Goal: Information Seeking & Learning: Find specific fact

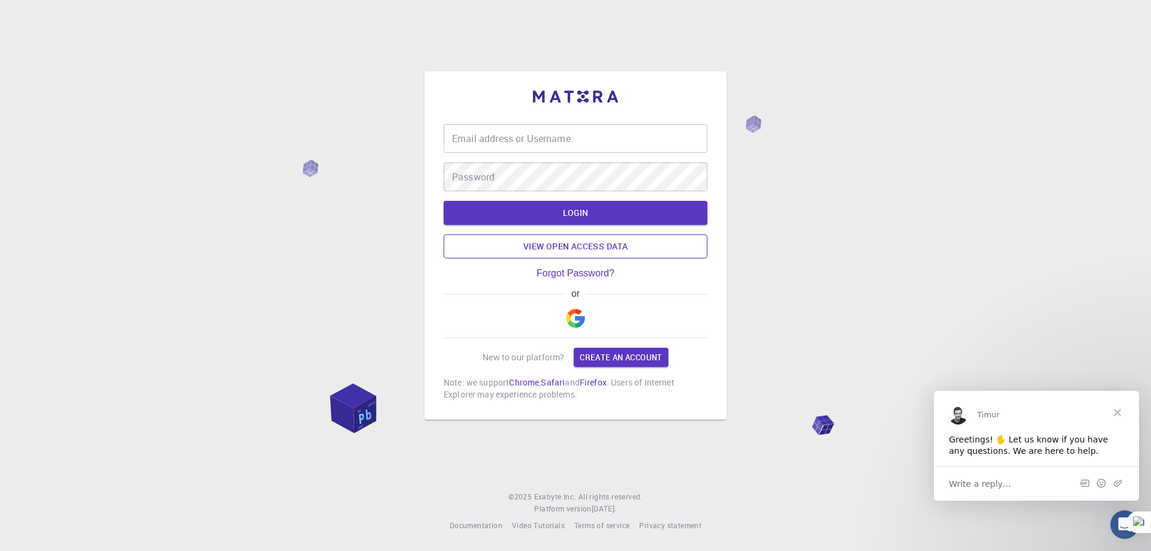
click at [601, 249] on link "View open access data" at bounding box center [575, 246] width 264 height 24
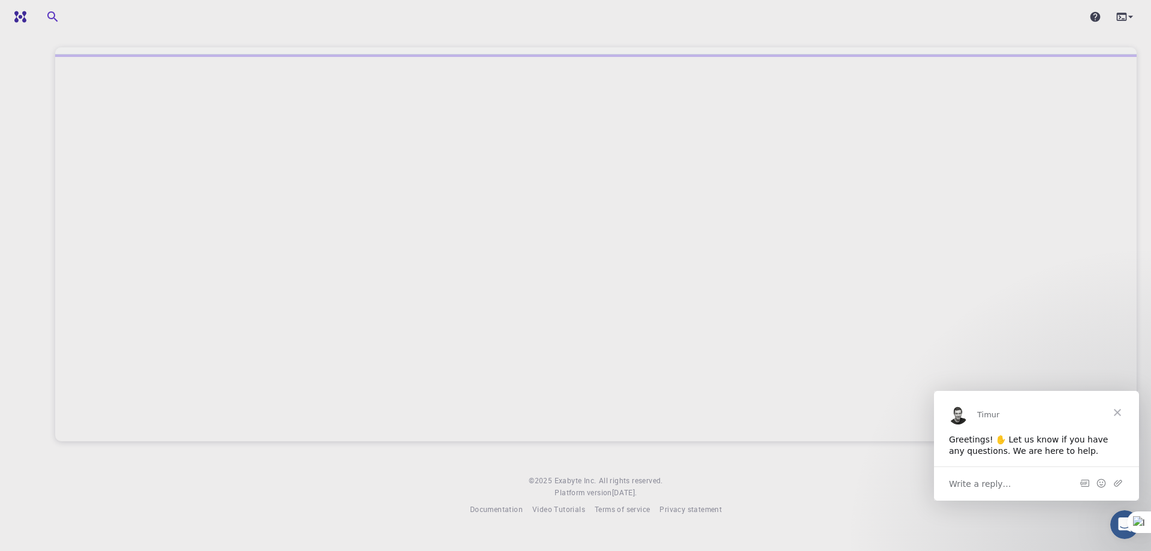
click at [1114, 411] on span "Close" at bounding box center [1117, 411] width 43 height 43
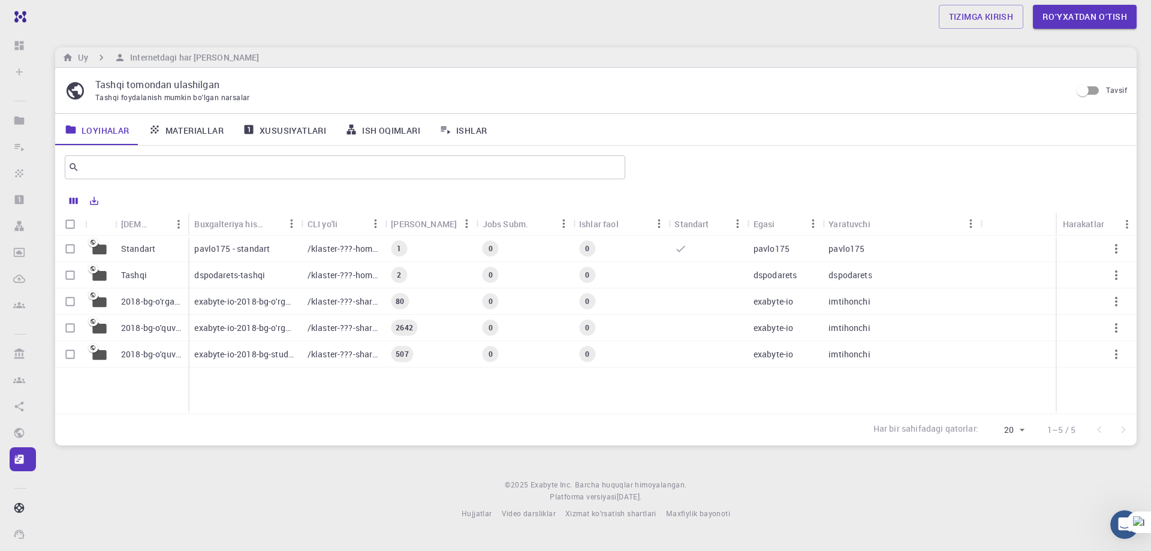
click at [151, 252] on font "Standart" at bounding box center [138, 248] width 34 height 11
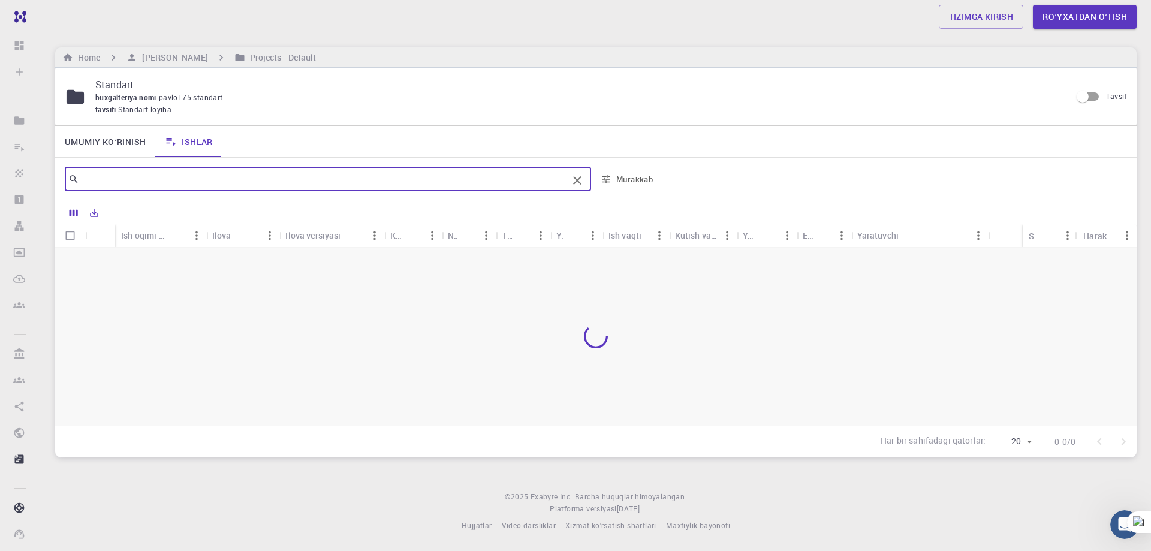
click at [176, 176] on input "text" at bounding box center [323, 179] width 488 height 17
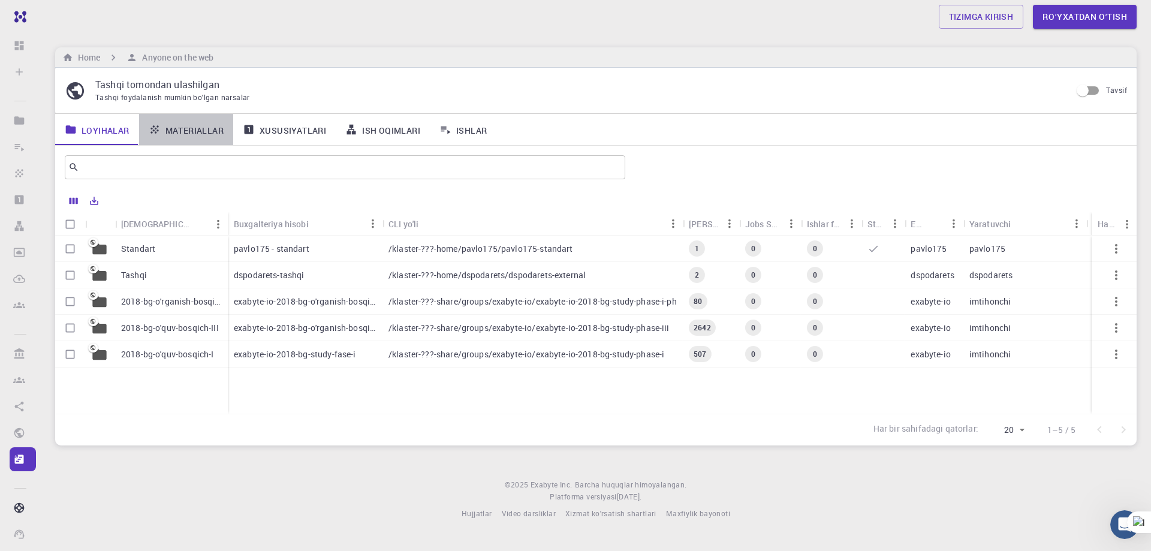
click at [192, 129] on font "Materiallar" at bounding box center [194, 129] width 58 height 11
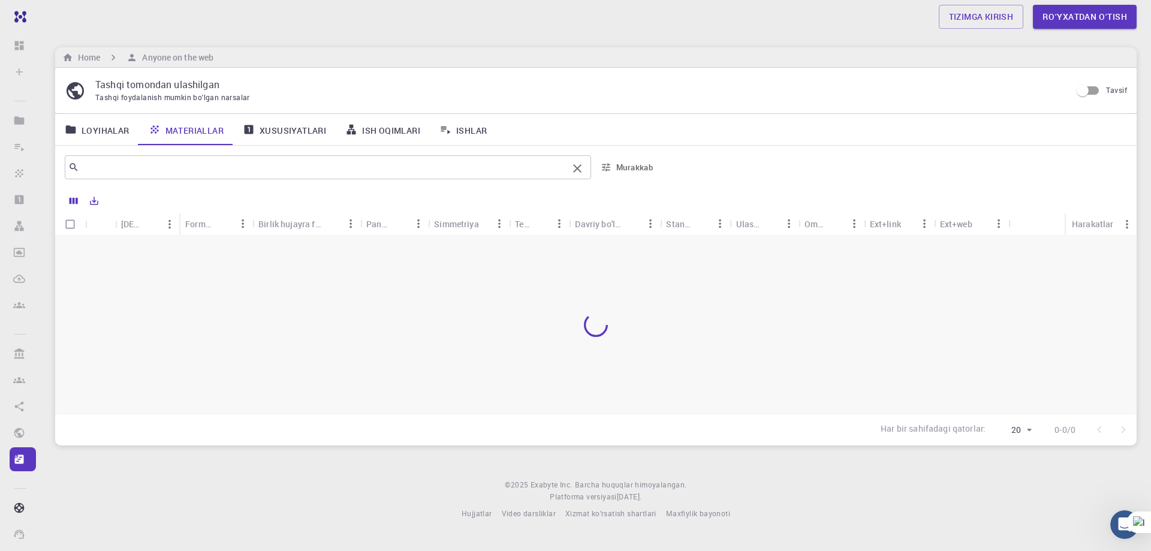
click at [185, 167] on input "text" at bounding box center [323, 167] width 488 height 17
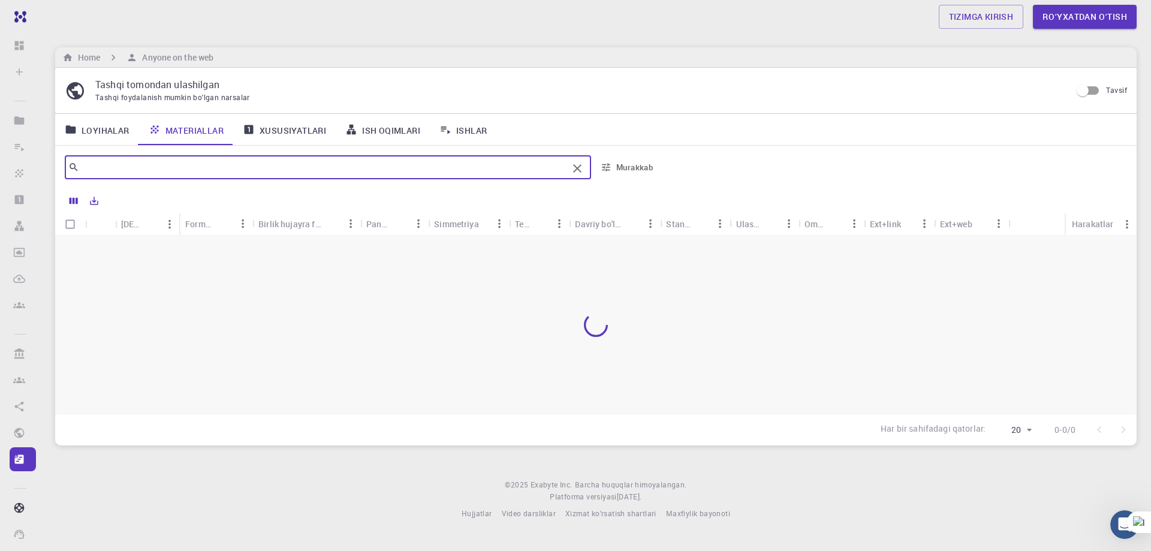
click at [96, 171] on input "text" at bounding box center [323, 167] width 488 height 17
type input "coccinellidae"
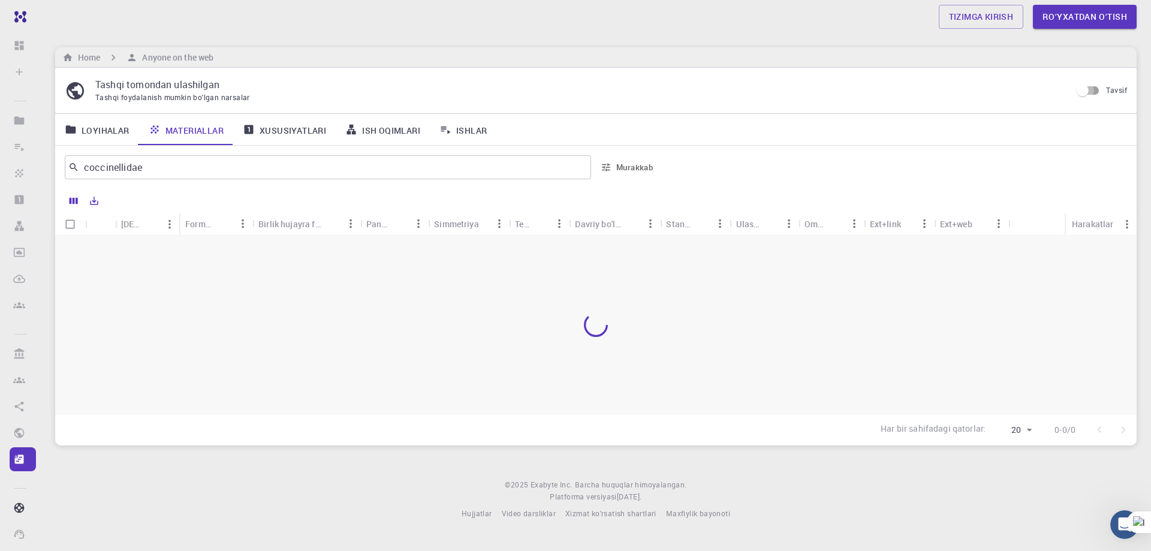
click at [1084, 91] on input "Tavsif" at bounding box center [1082, 90] width 68 height 23
checkbox input "true"
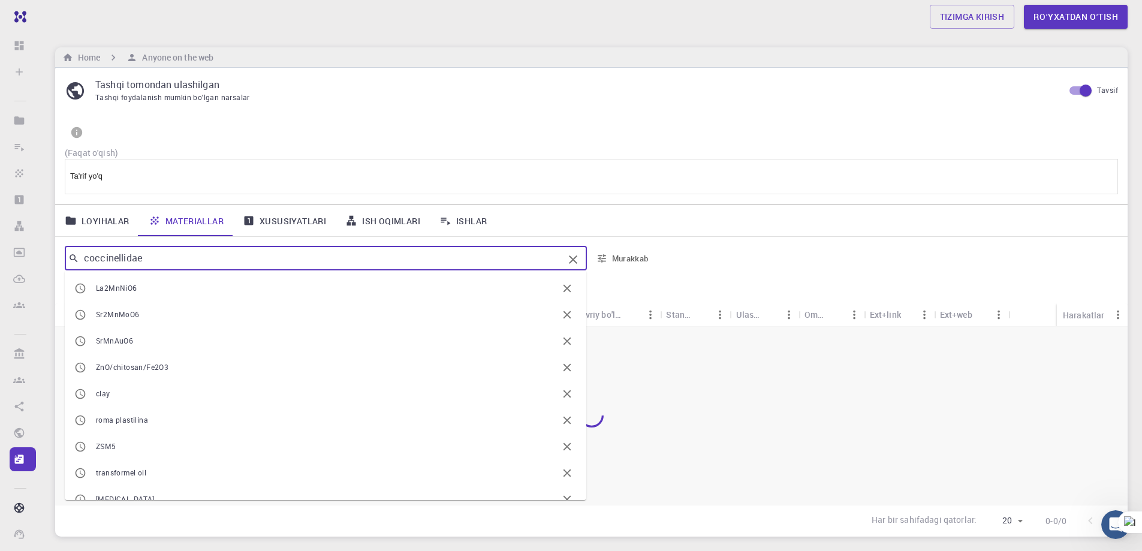
click at [450, 263] on input "coccinellidae" at bounding box center [321, 258] width 484 height 17
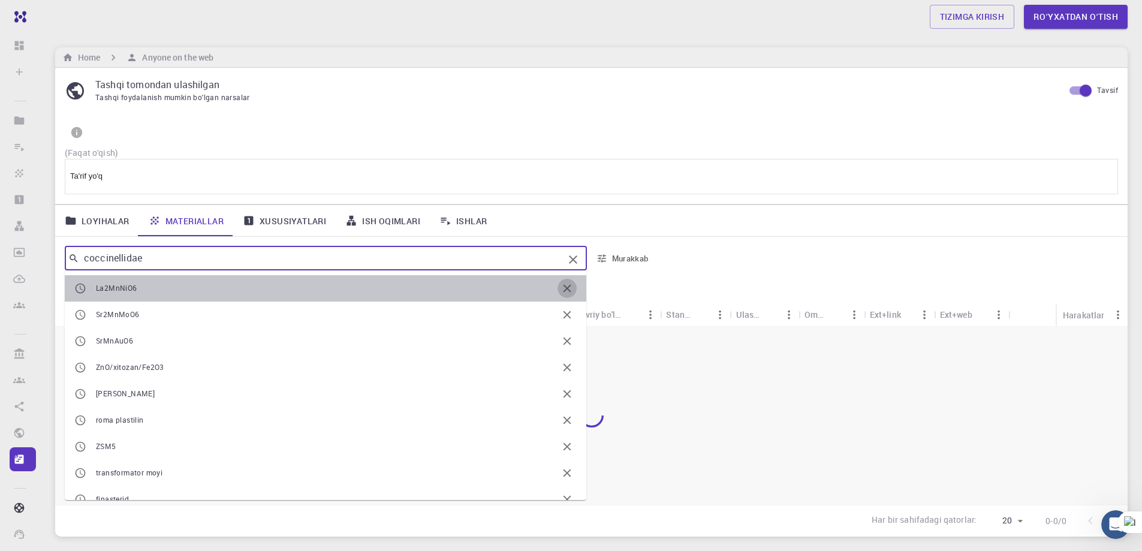
click at [563, 286] on icon "button" at bounding box center [567, 288] width 8 height 8
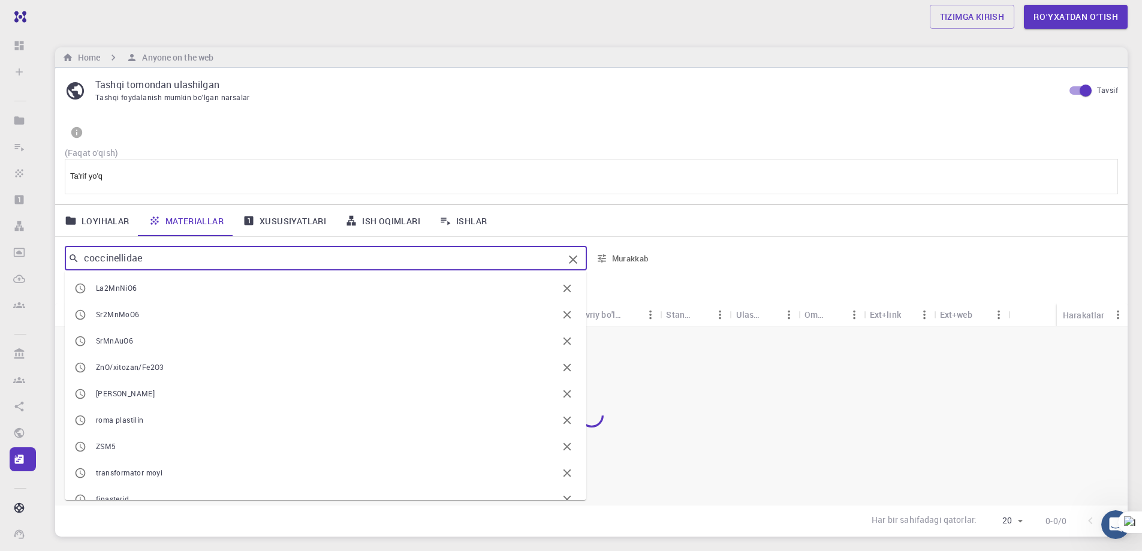
click at [464, 292] on span "La2MnNiO6" at bounding box center [326, 288] width 461 height 12
type input "La2MnNiO6"
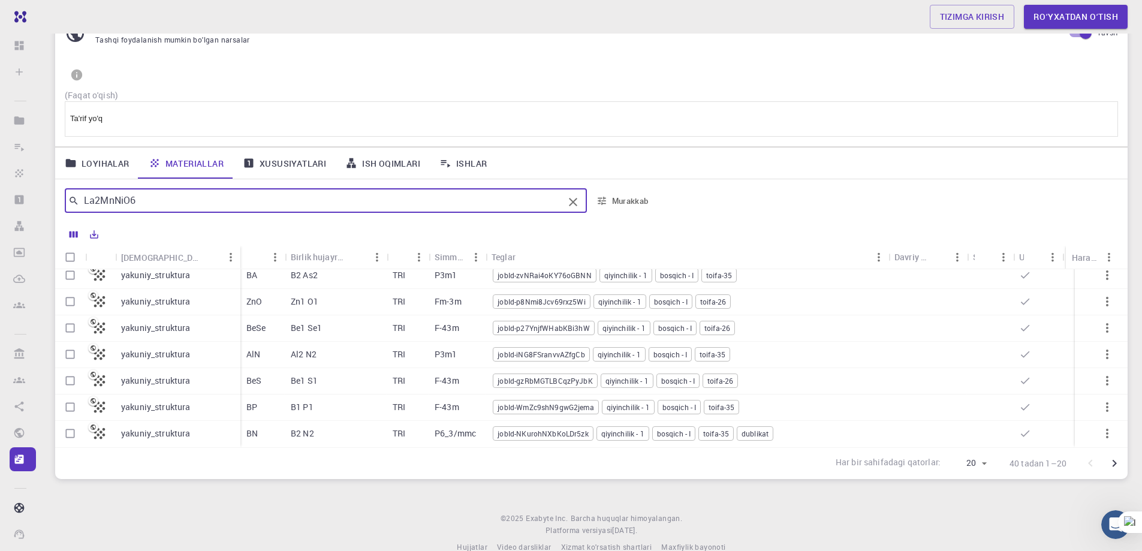
scroll to position [79, 0]
